Goal: Check status: Check status

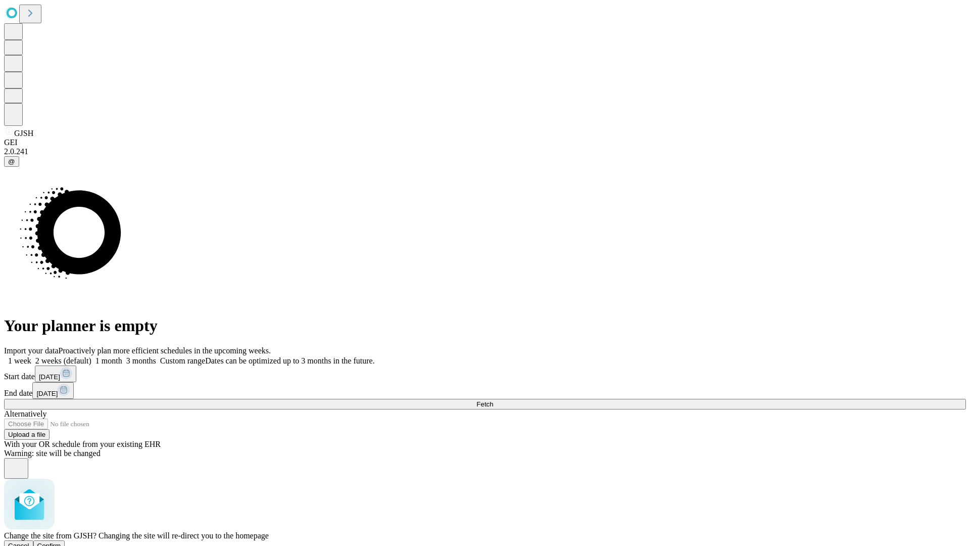
click at [61, 541] on span "Confirm" at bounding box center [49, 545] width 24 height 8
click at [122, 356] on label "1 month" at bounding box center [106, 360] width 31 height 9
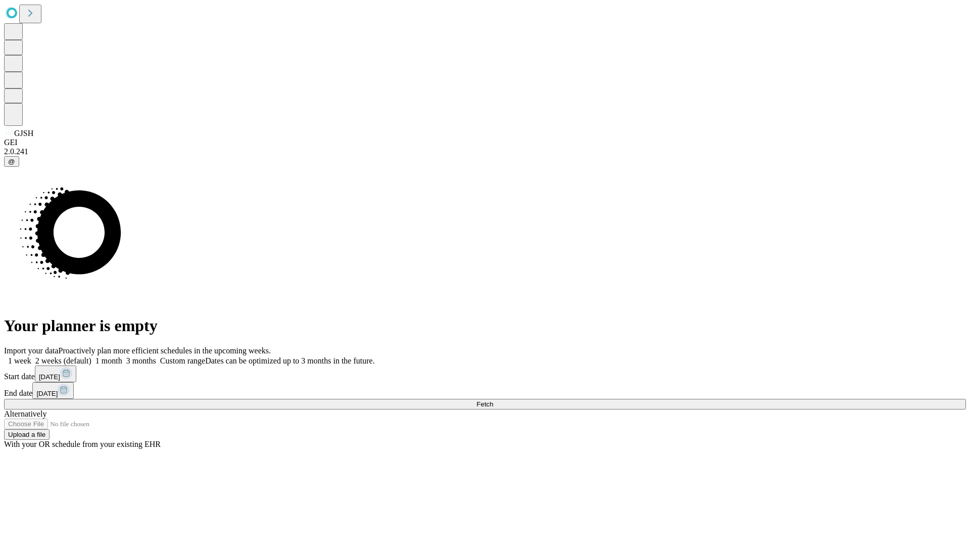
click at [493, 400] on span "Fetch" at bounding box center [484, 404] width 17 height 8
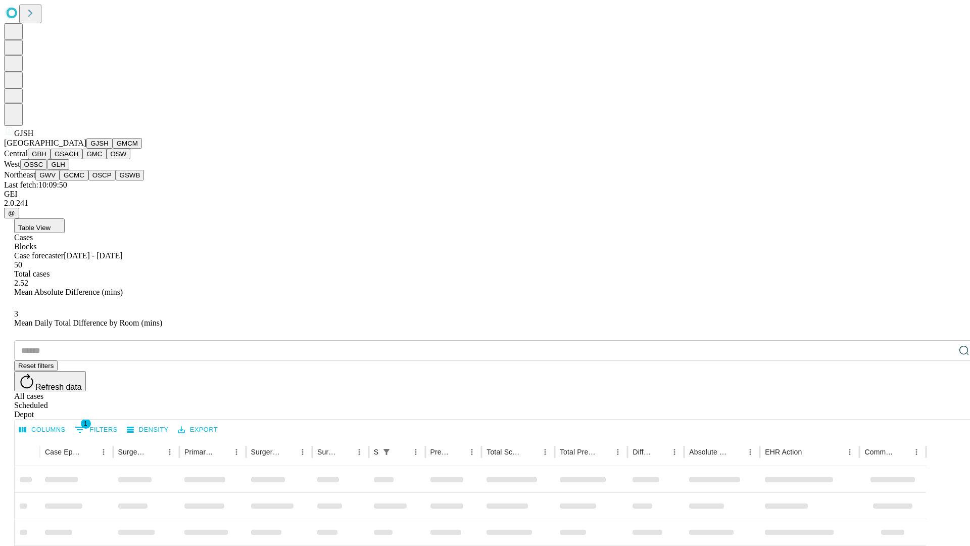
click at [113, 148] on button "GMCM" at bounding box center [127, 143] width 29 height 11
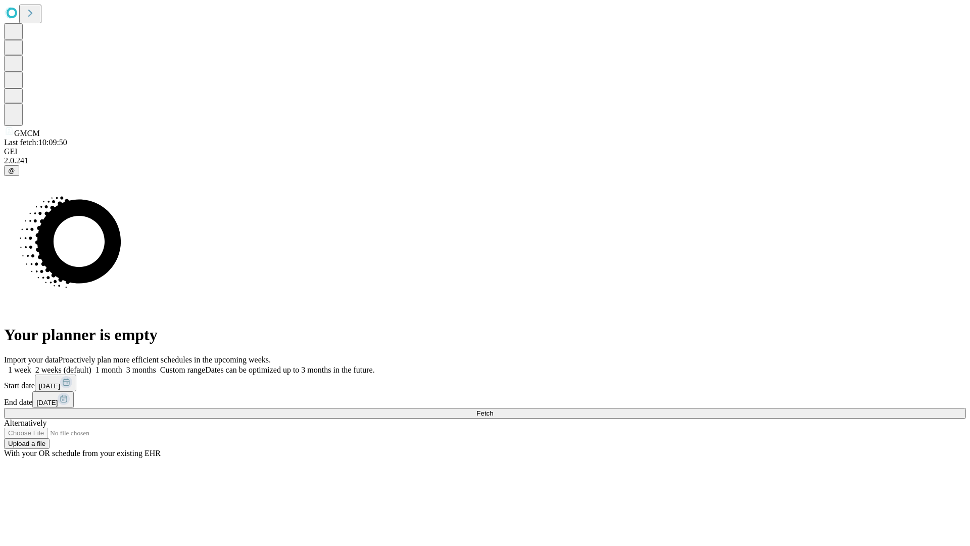
click at [122, 365] on label "1 month" at bounding box center [106, 369] width 31 height 9
click at [493, 409] on span "Fetch" at bounding box center [484, 413] width 17 height 8
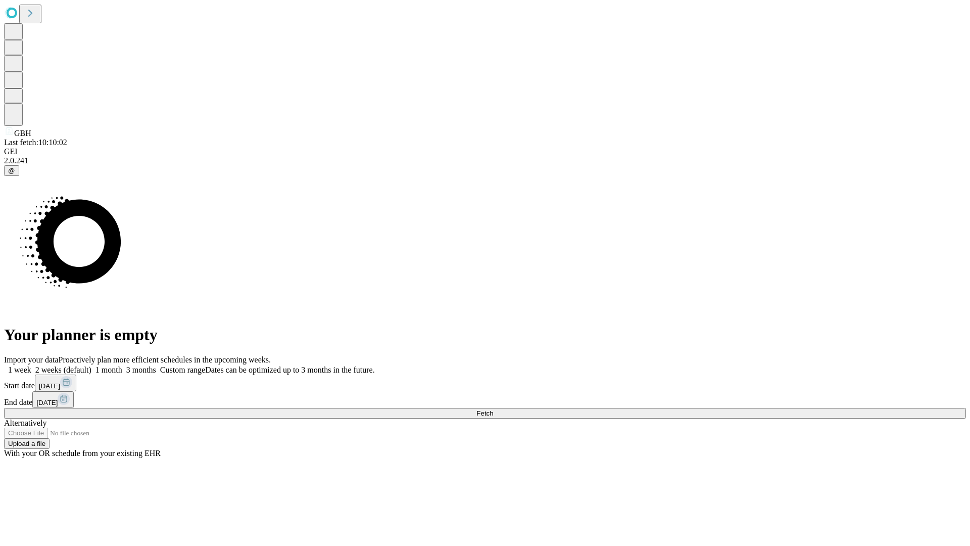
click at [493, 409] on span "Fetch" at bounding box center [484, 413] width 17 height 8
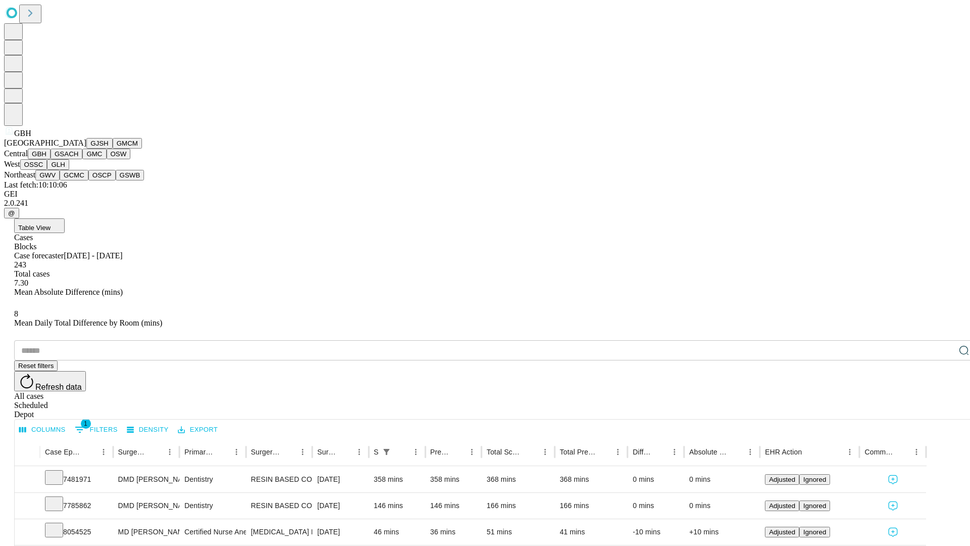
click at [78, 159] on button "GSACH" at bounding box center [67, 153] width 32 height 11
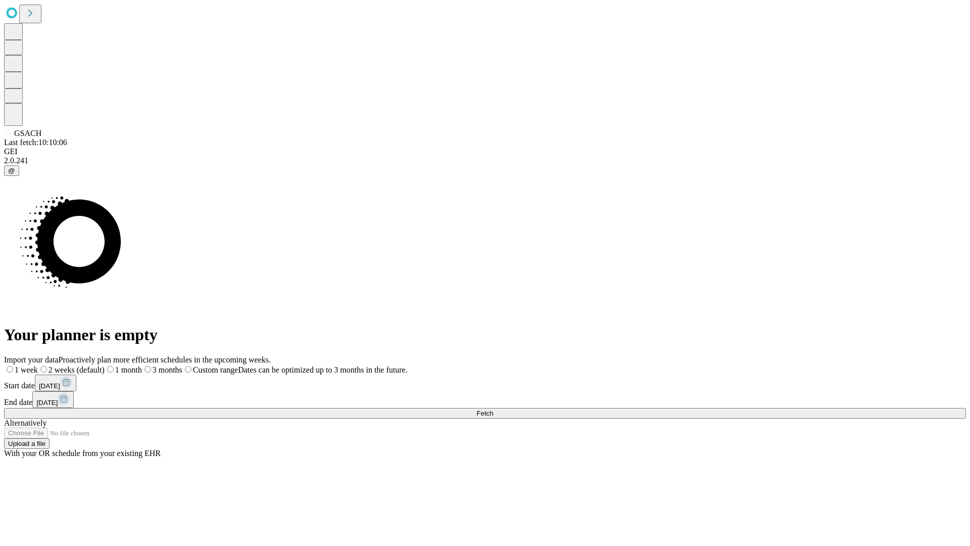
click at [142, 365] on label "1 month" at bounding box center [123, 369] width 37 height 9
click at [493, 409] on span "Fetch" at bounding box center [484, 413] width 17 height 8
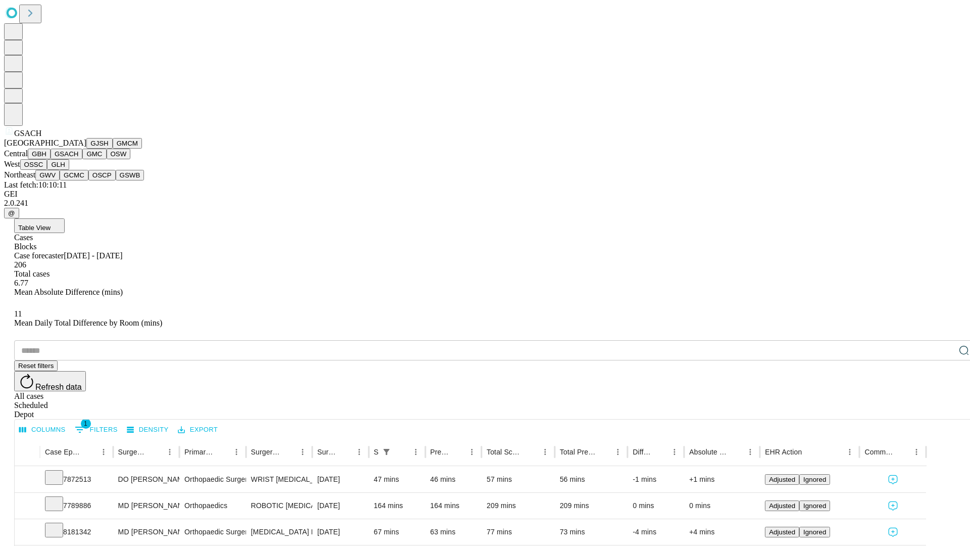
click at [82, 159] on button "GMC" at bounding box center [94, 153] width 24 height 11
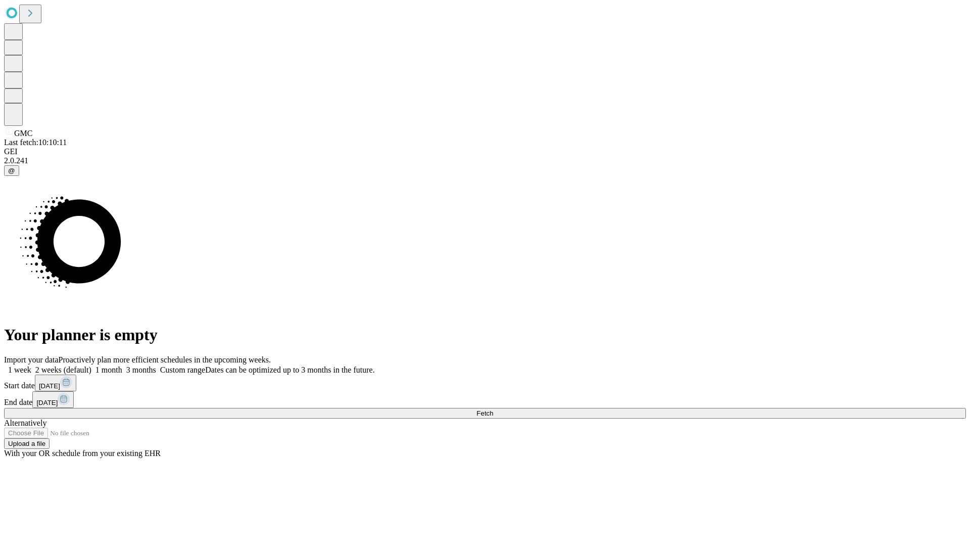
click at [122, 365] on label "1 month" at bounding box center [106, 369] width 31 height 9
click at [493, 409] on span "Fetch" at bounding box center [484, 413] width 17 height 8
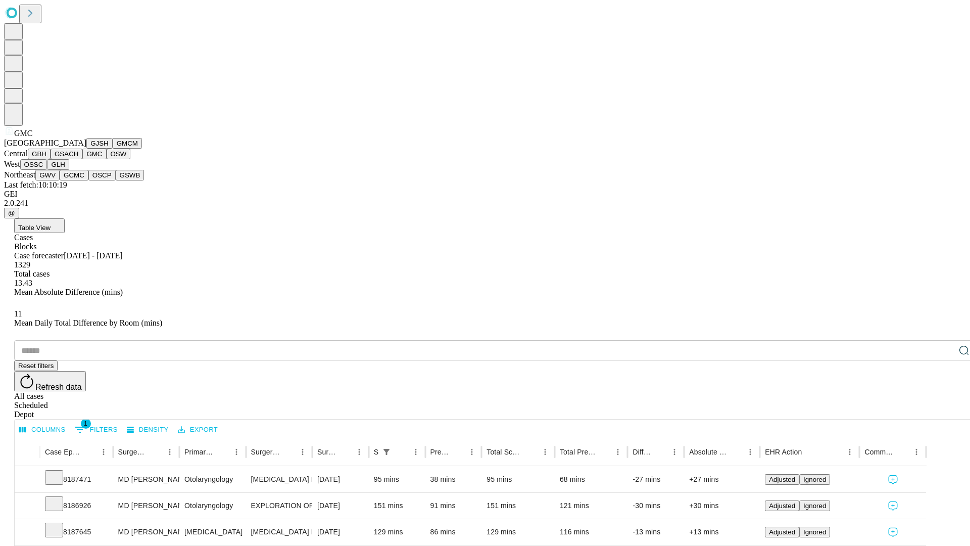
click at [107, 159] on button "OSW" at bounding box center [119, 153] width 24 height 11
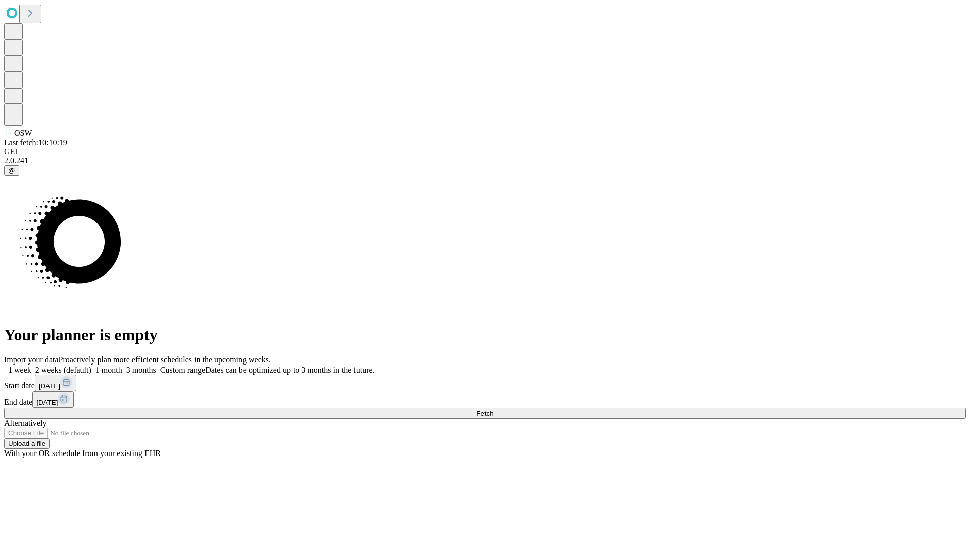
click at [493, 409] on span "Fetch" at bounding box center [484, 413] width 17 height 8
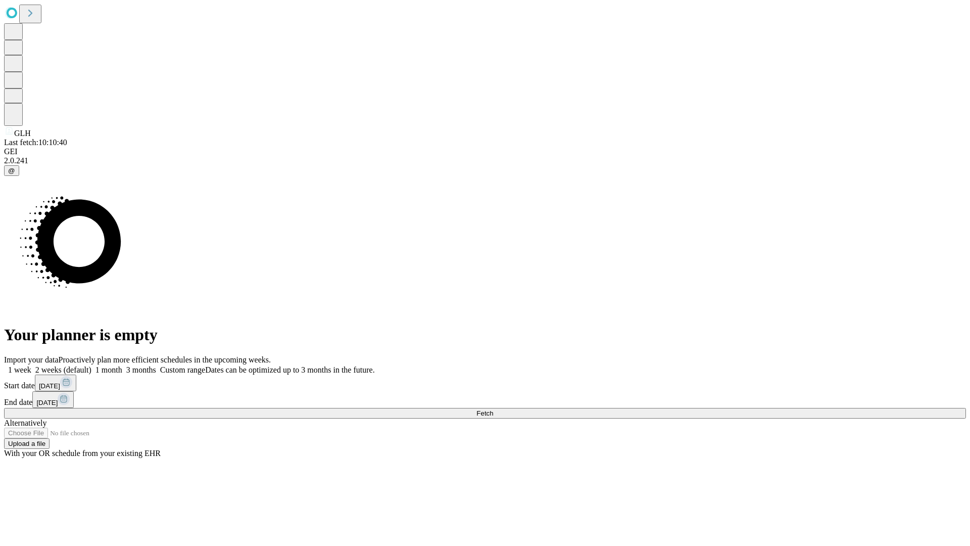
click at [122, 365] on label "1 month" at bounding box center [106, 369] width 31 height 9
click at [493, 409] on span "Fetch" at bounding box center [484, 413] width 17 height 8
click at [122, 365] on label "1 month" at bounding box center [106, 369] width 31 height 9
click at [493, 409] on span "Fetch" at bounding box center [484, 413] width 17 height 8
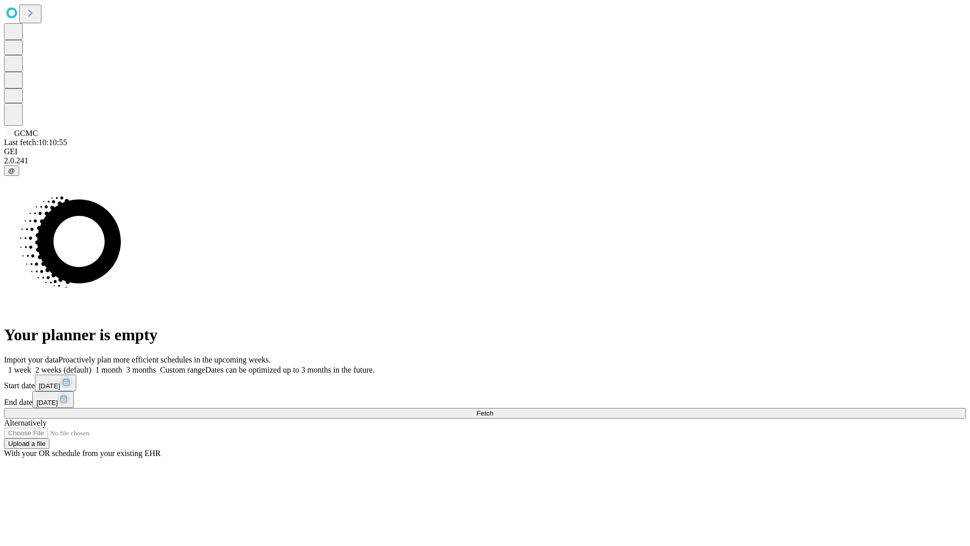
click at [122, 365] on label "1 month" at bounding box center [106, 369] width 31 height 9
click at [493, 409] on span "Fetch" at bounding box center [484, 413] width 17 height 8
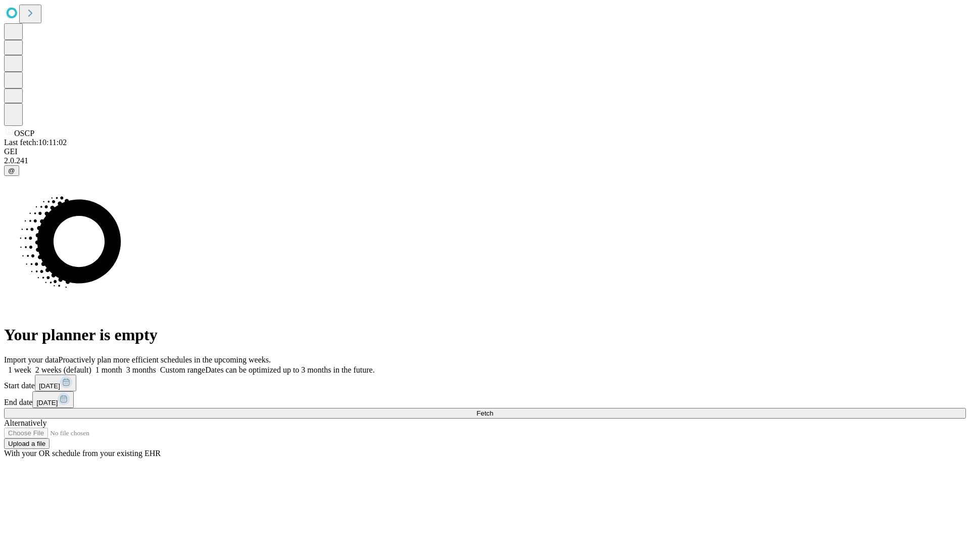
click at [122, 365] on label "1 month" at bounding box center [106, 369] width 31 height 9
click at [493, 409] on span "Fetch" at bounding box center [484, 413] width 17 height 8
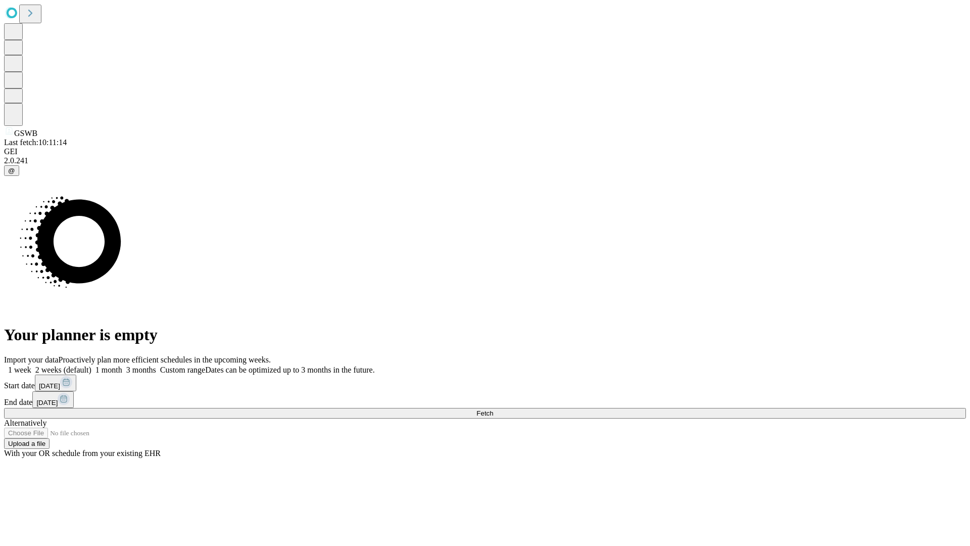
click at [122, 365] on label "1 month" at bounding box center [106, 369] width 31 height 9
click at [493, 409] on span "Fetch" at bounding box center [484, 413] width 17 height 8
